Goal: Transaction & Acquisition: Purchase product/service

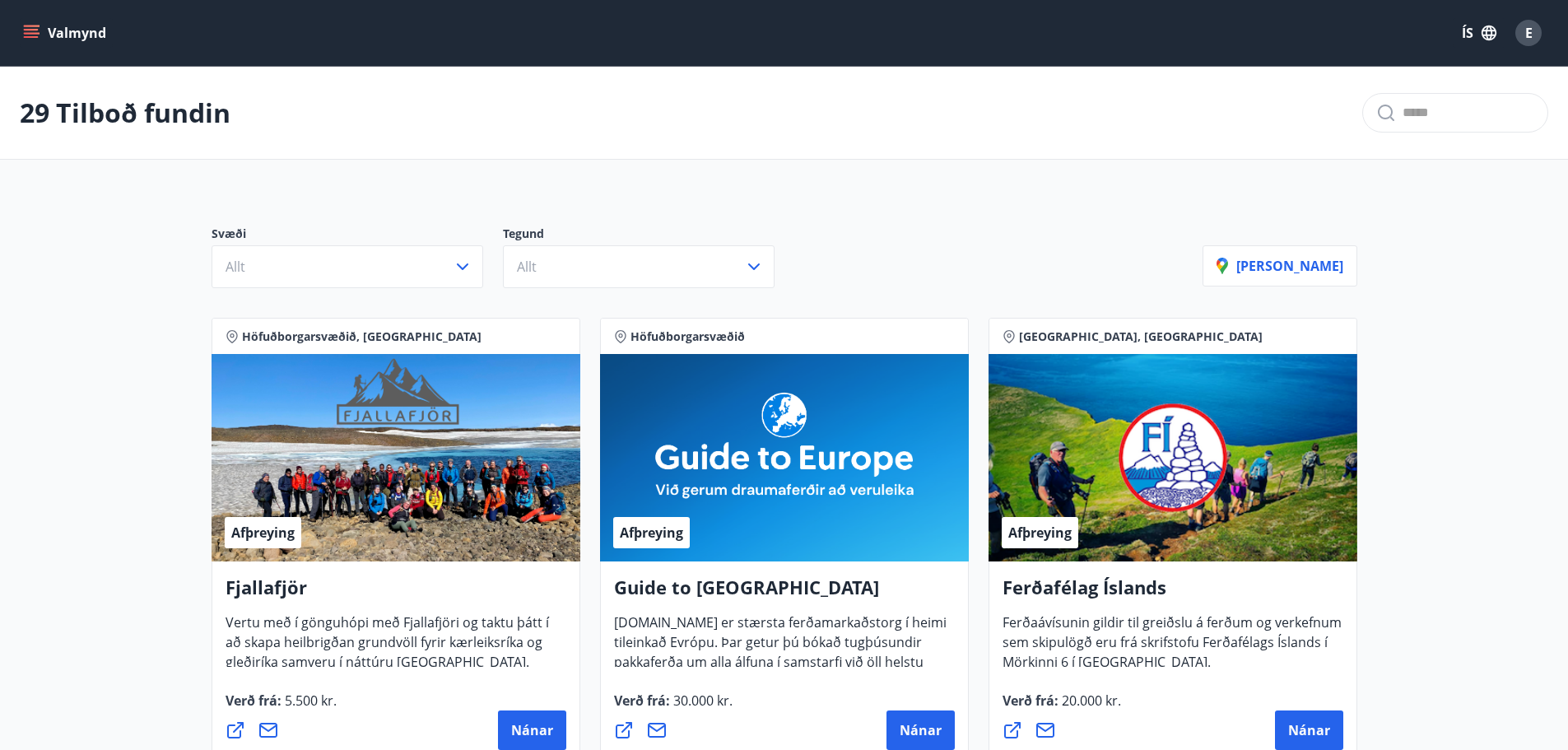
click at [30, 31] on icon "menu" at bounding box center [31, 30] width 15 height 2
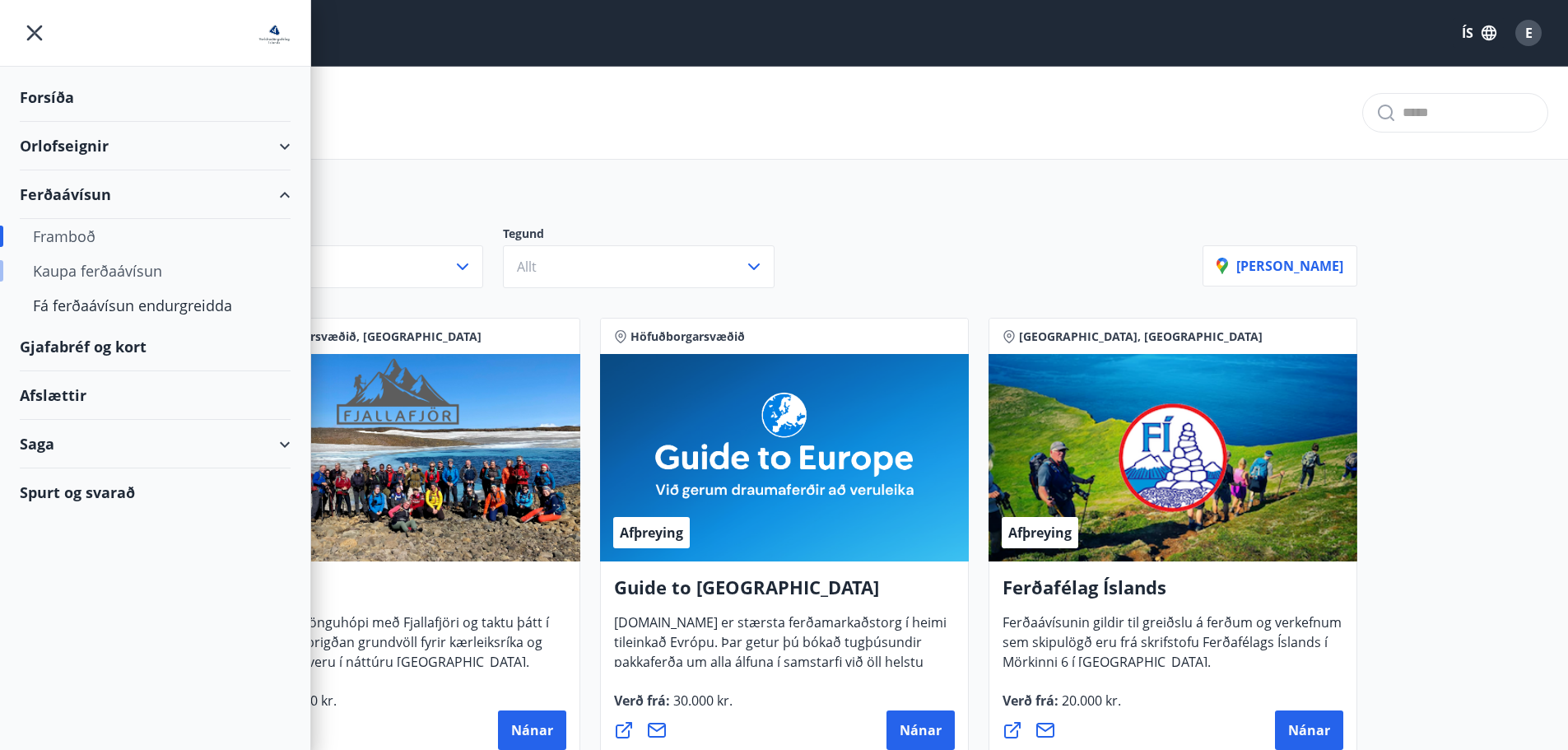
click at [83, 267] on div "Kaupa ferðaávísun" at bounding box center [155, 271] width 244 height 35
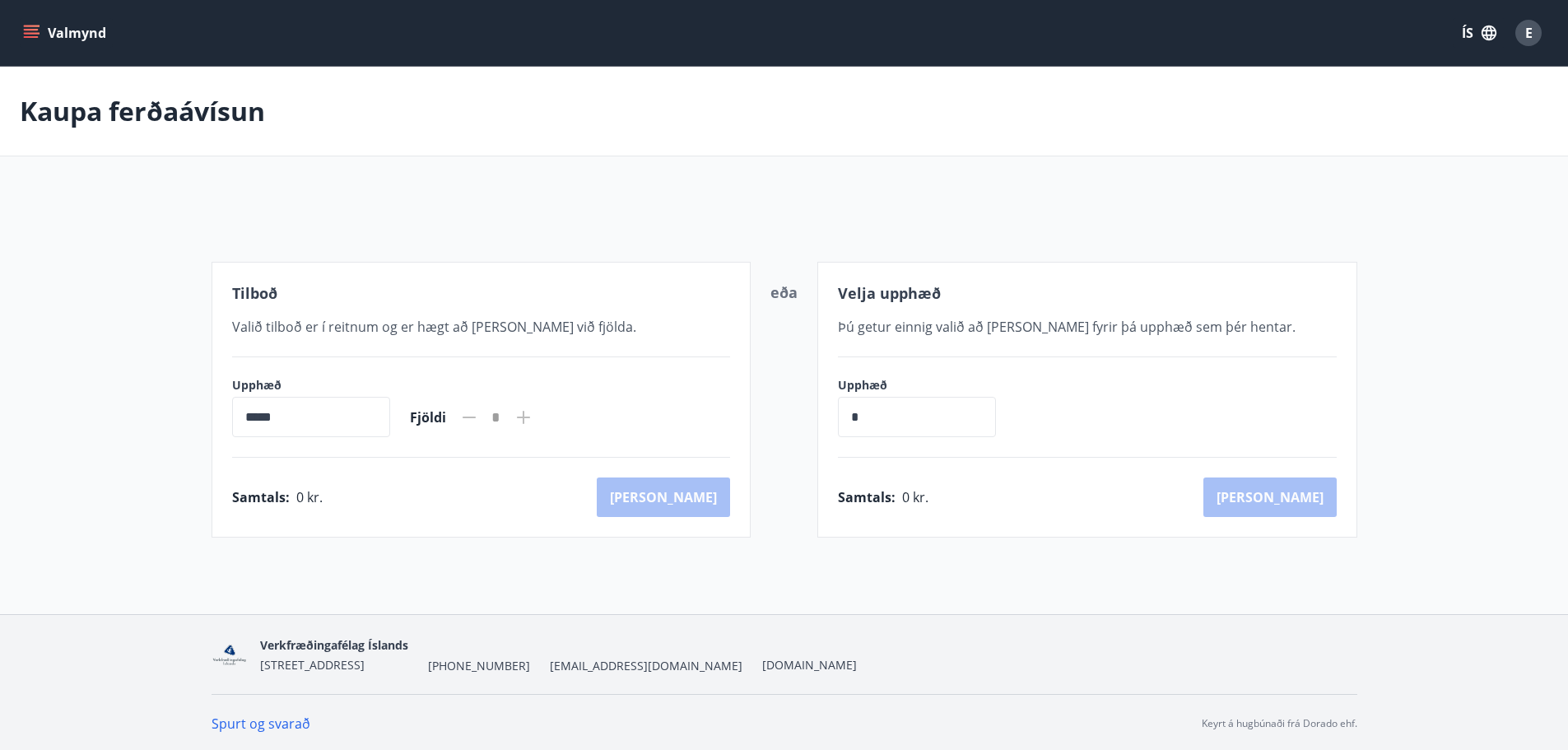
scroll to position [2, 0]
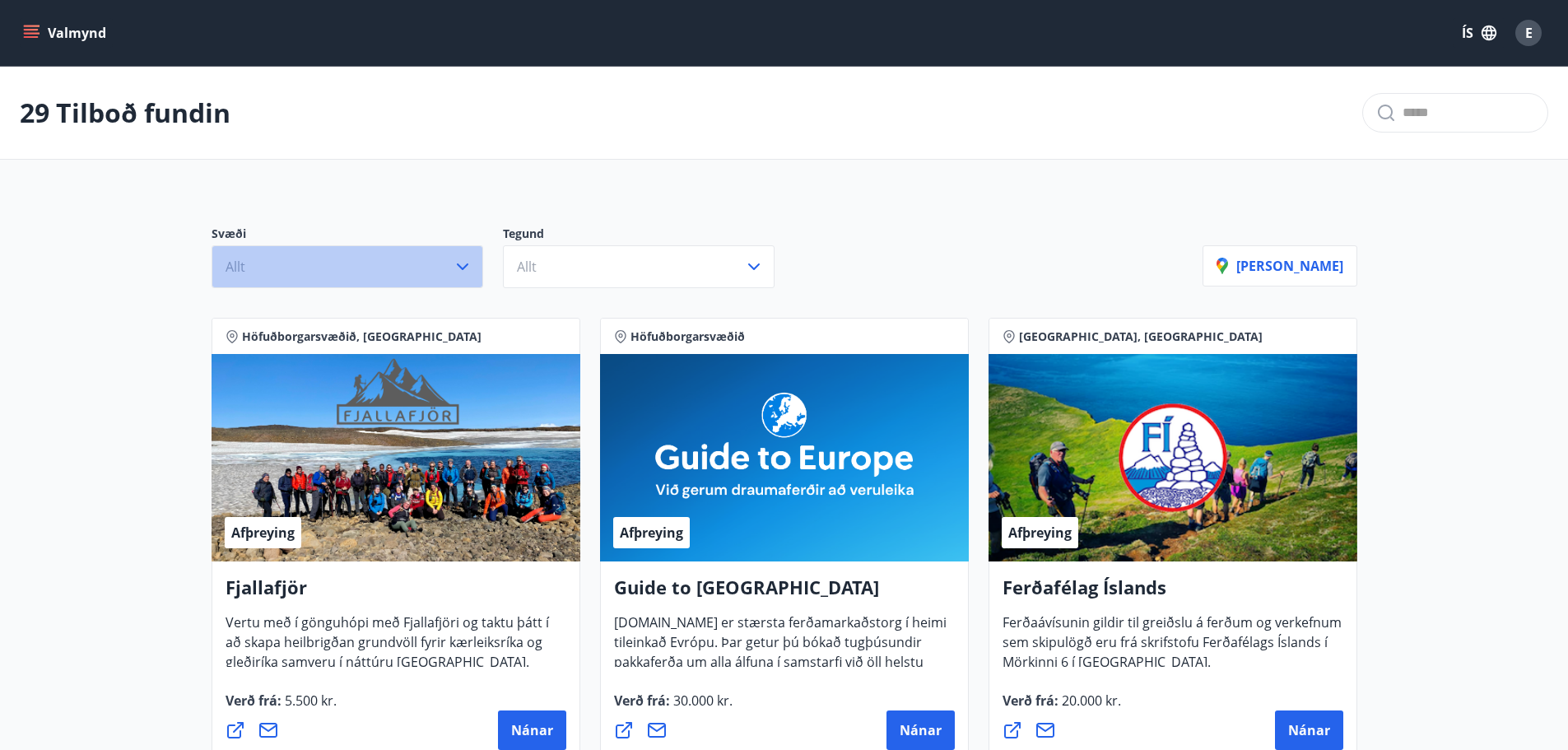
click at [467, 262] on icon "button" at bounding box center [463, 267] width 20 height 20
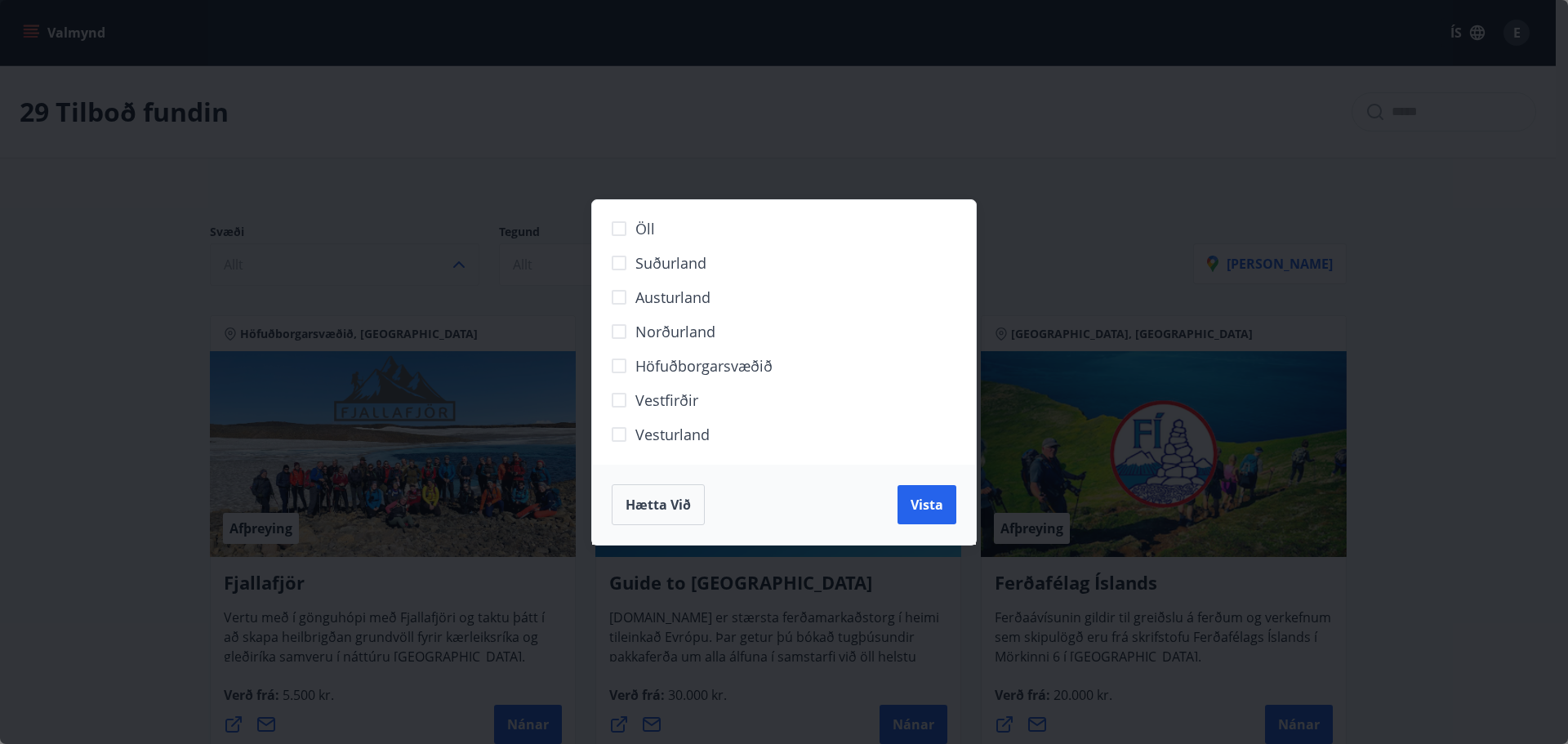
click at [82, 357] on div "Öll Suðurland Austurland Norðurland Höfuðborgarsvæðið Vestfirðir Vesturland Hæt…" at bounding box center [784, 372] width 1568 height 744
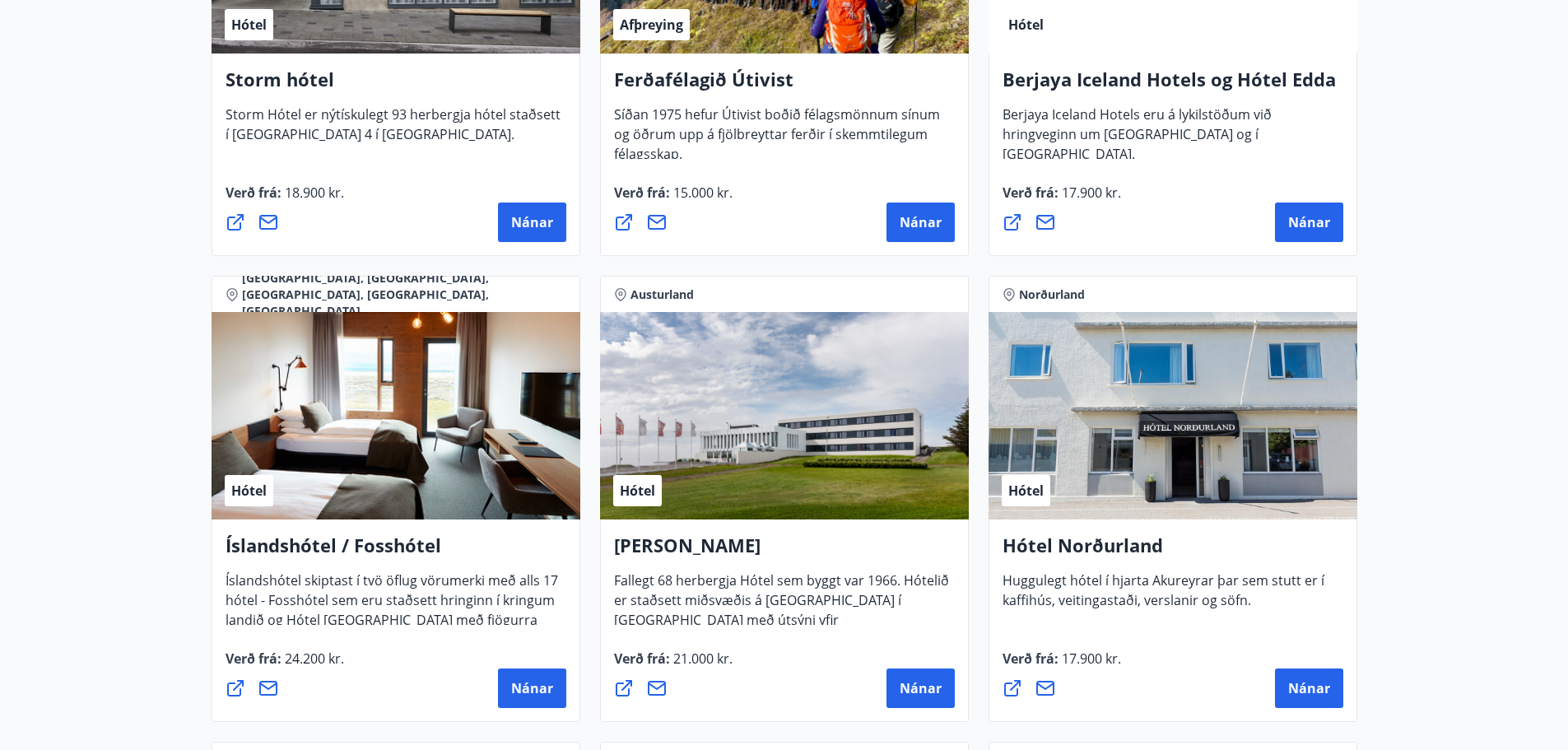
scroll to position [1129, 0]
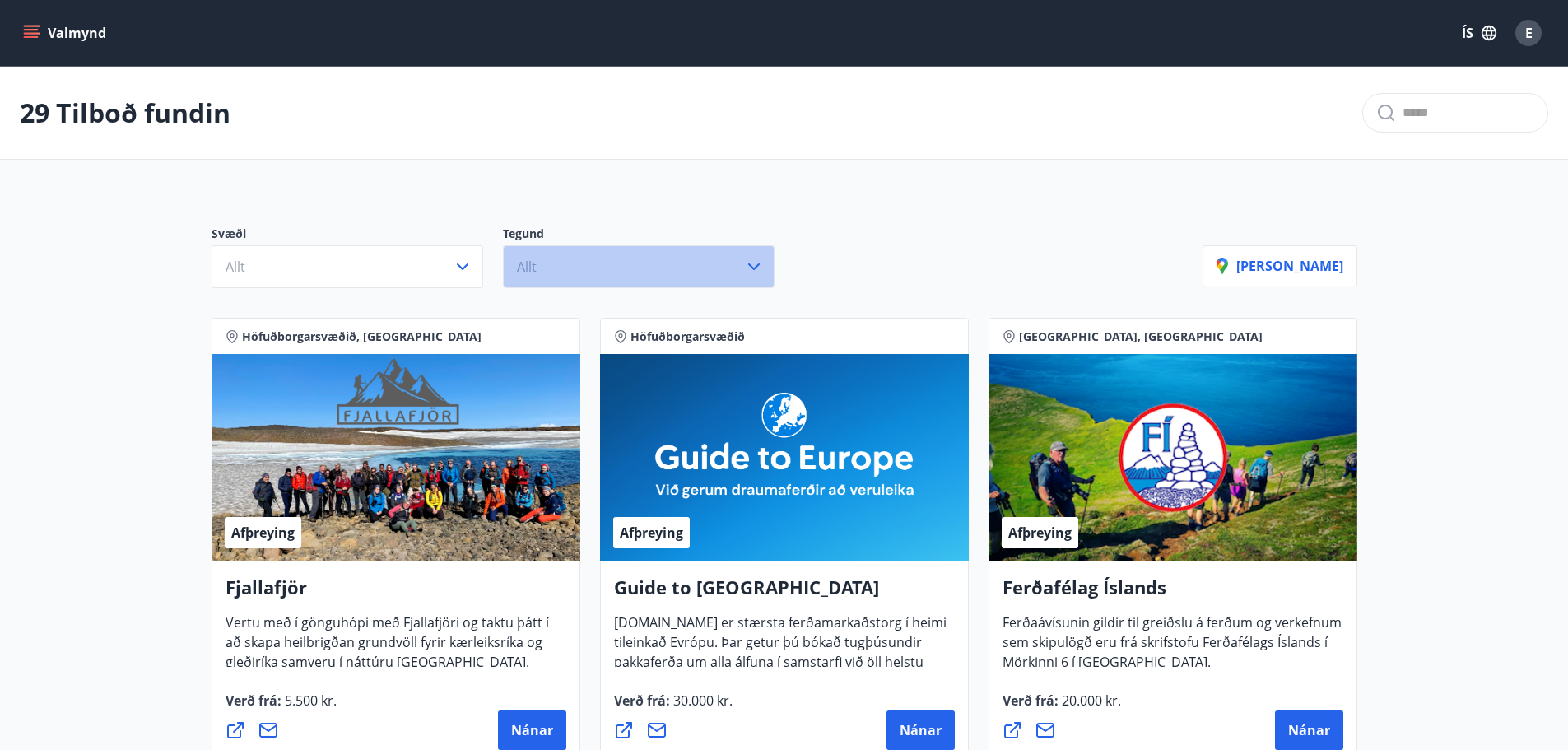
click at [751, 263] on icon "button" at bounding box center [754, 267] width 20 height 20
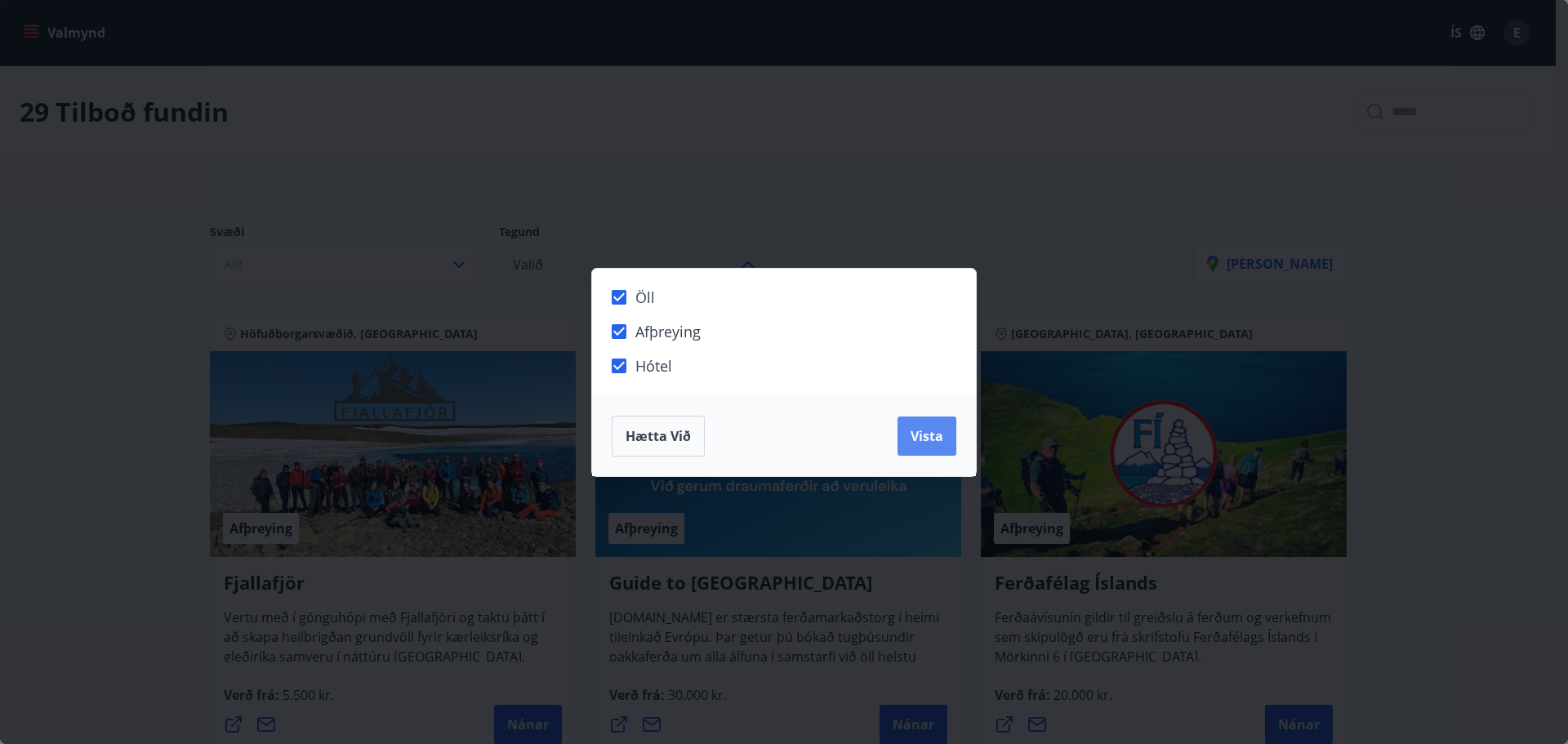
click at [932, 438] on span "Vista" at bounding box center [927, 436] width 33 height 18
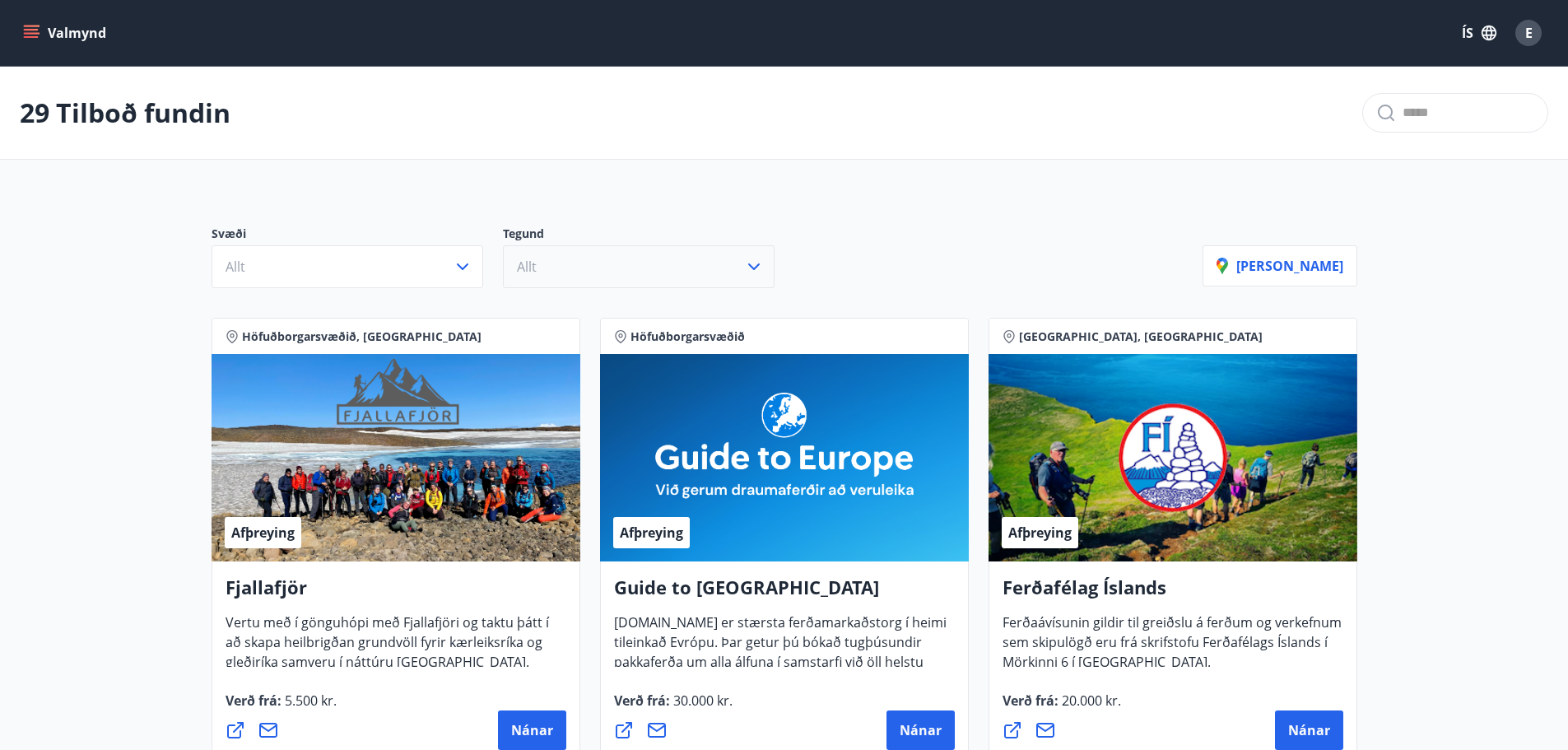
click at [31, 34] on icon "menu" at bounding box center [33, 33] width 18 height 2
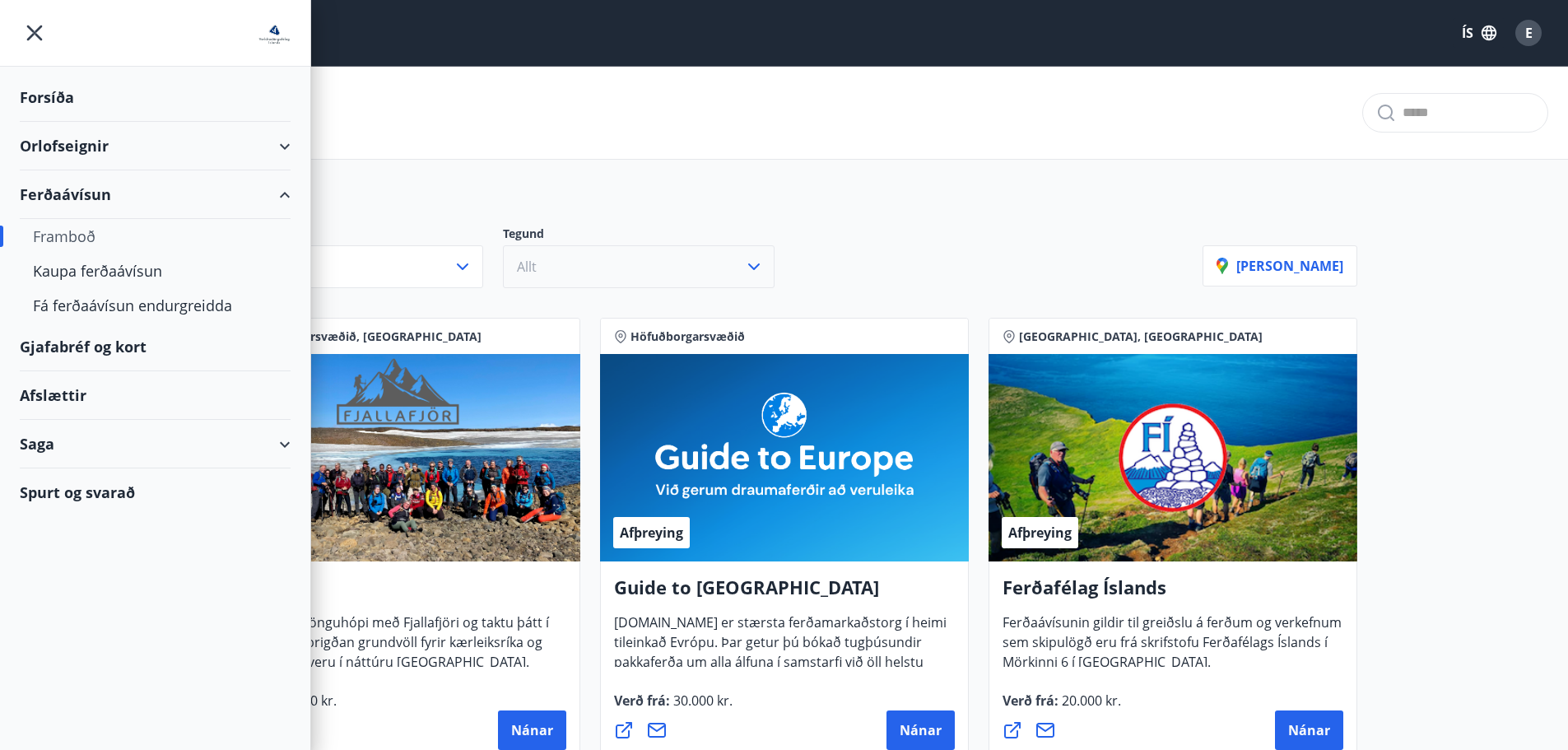
click at [70, 340] on div "Gjafabréf og kort" at bounding box center [155, 347] width 271 height 49
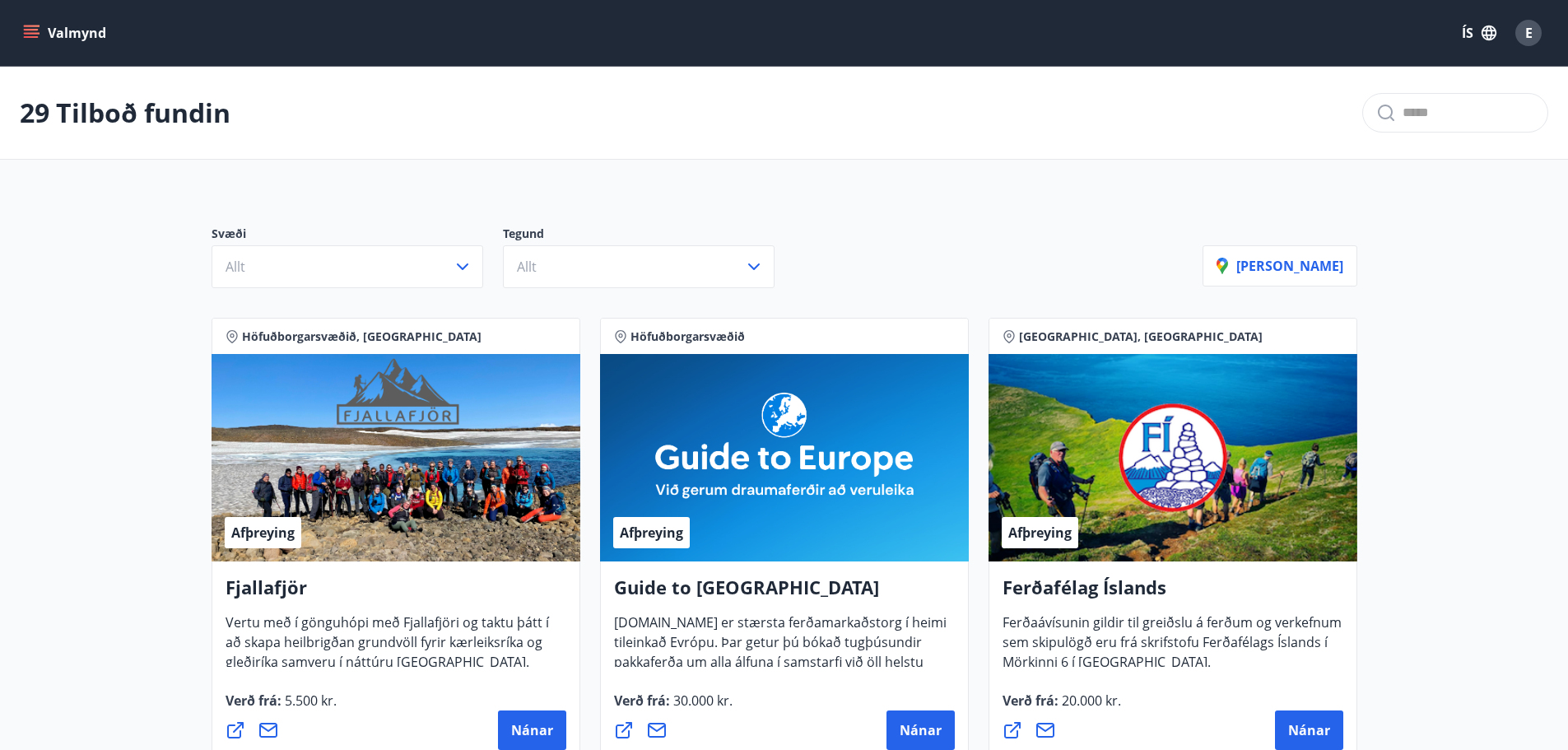
click at [33, 29] on icon "menu" at bounding box center [31, 30] width 15 height 2
click at [1146, 193] on div "Svæði Allt Tegund Allt [PERSON_NAME]" at bounding box center [784, 251] width 1185 height 116
click at [1406, 110] on input "text" at bounding box center [1469, 113] width 132 height 26
type input "**********"
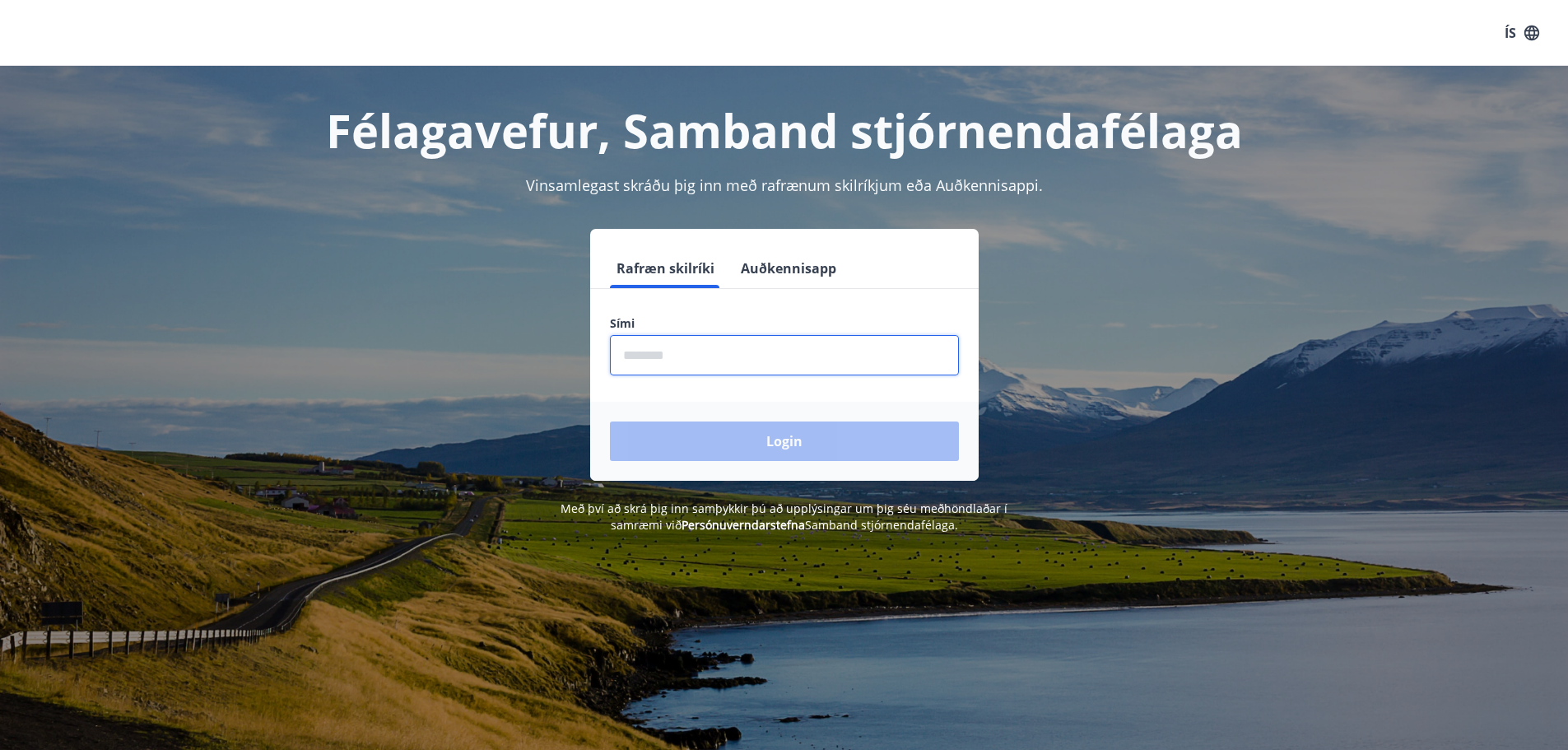
click at [644, 363] on input "phone" at bounding box center [784, 355] width 349 height 40
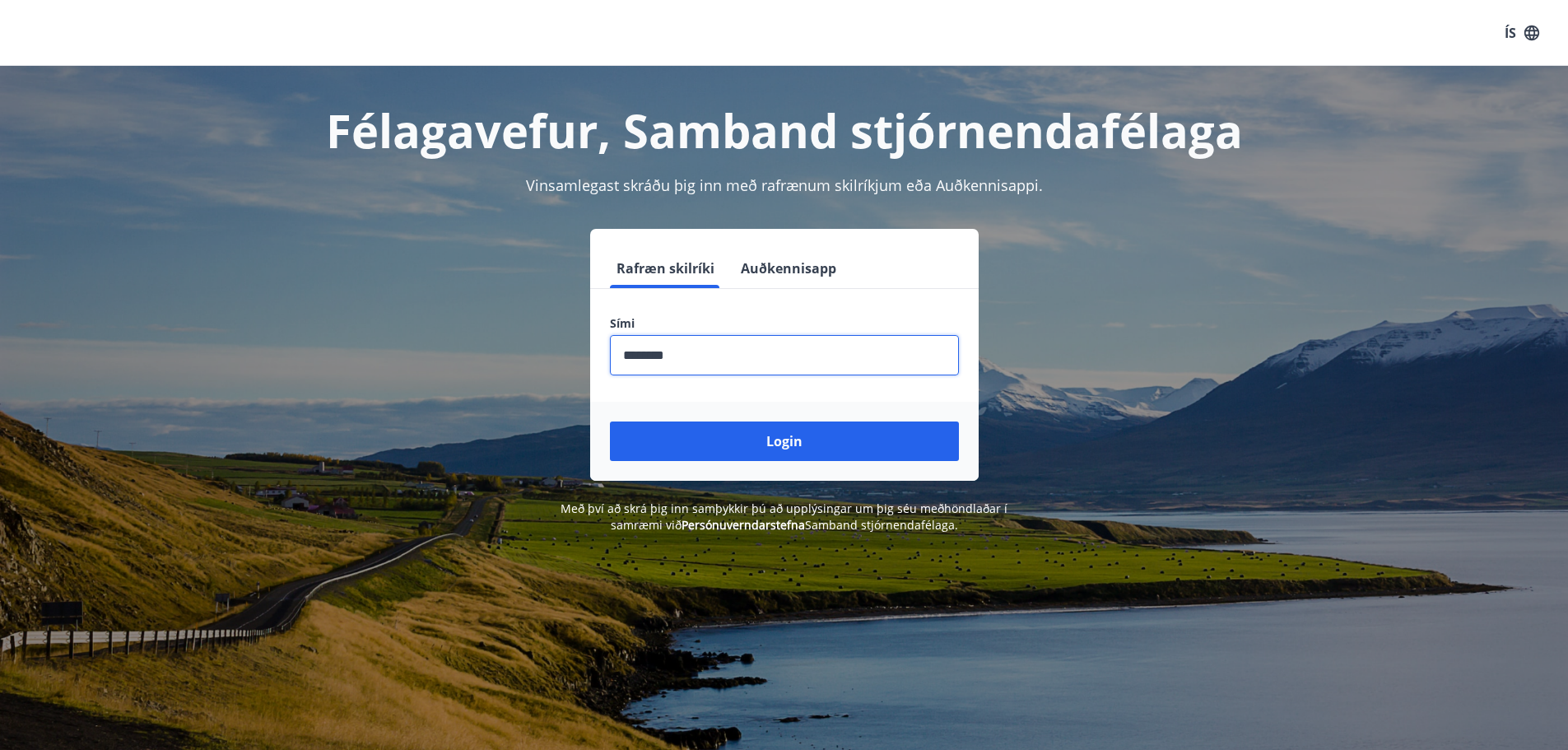
type input "********"
click at [610, 422] on button "Login" at bounding box center [784, 441] width 349 height 40
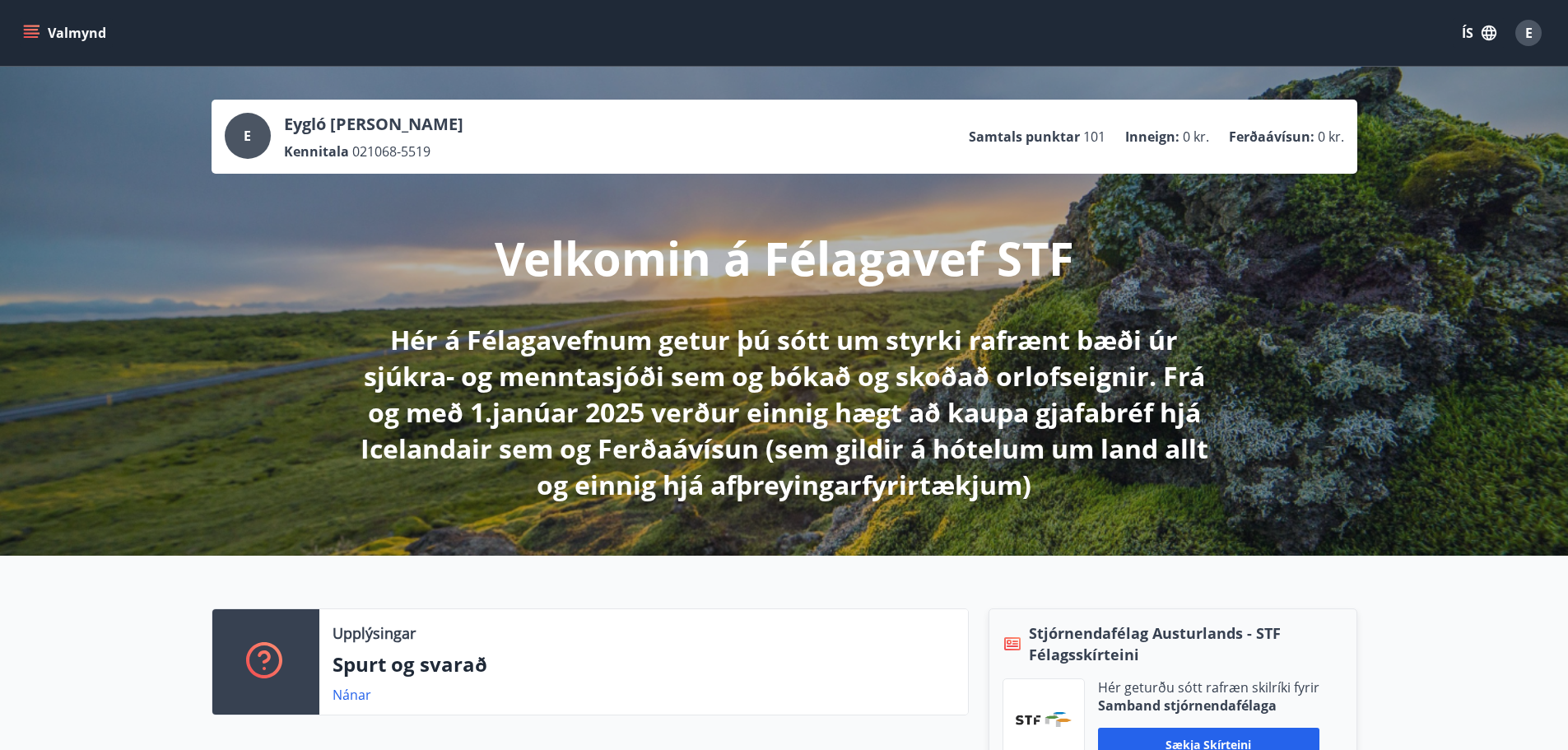
click at [29, 31] on icon "menu" at bounding box center [31, 33] width 16 height 17
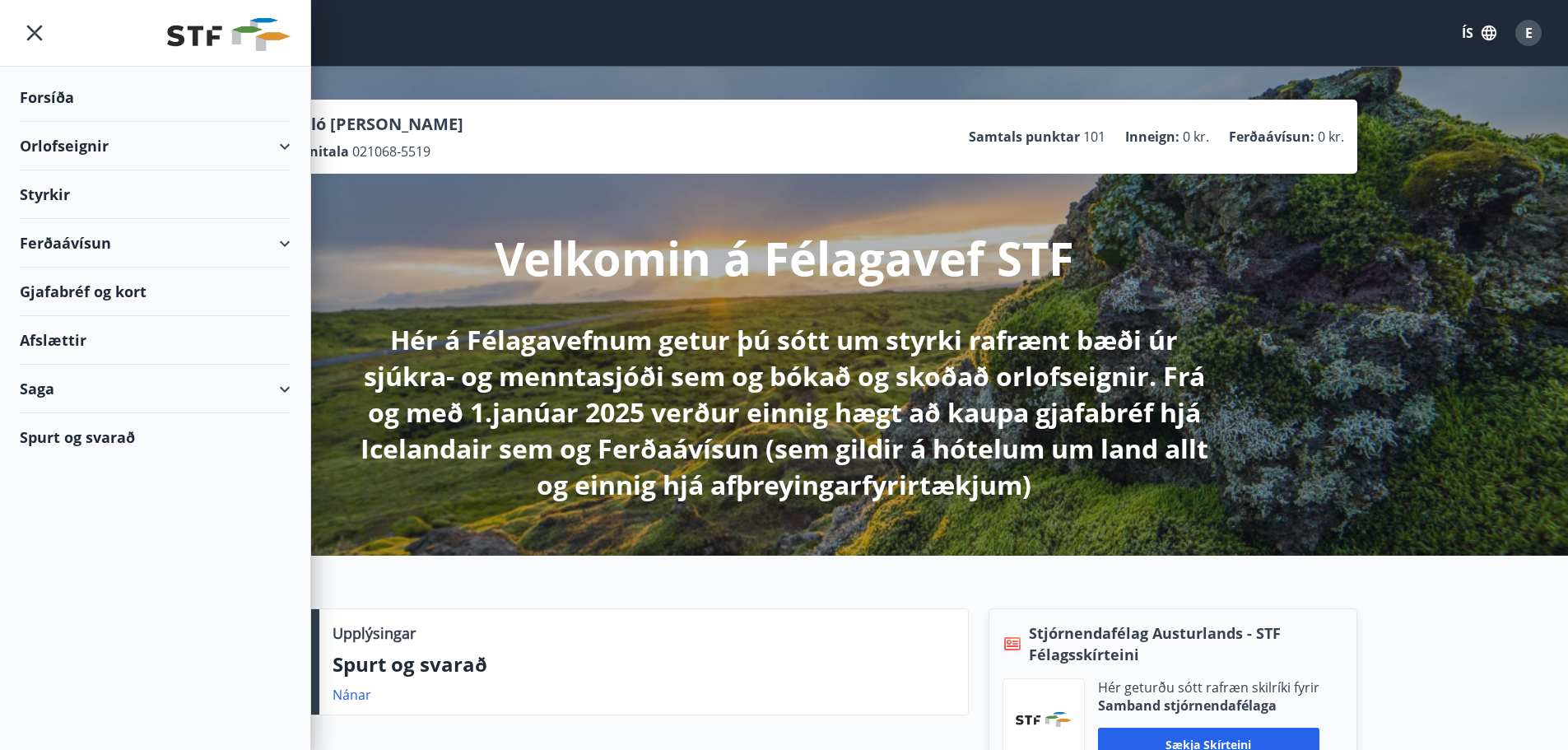
click at [83, 290] on div "Gjafabréf og kort" at bounding box center [155, 291] width 271 height 49
